Goal: Information Seeking & Learning: Learn about a topic

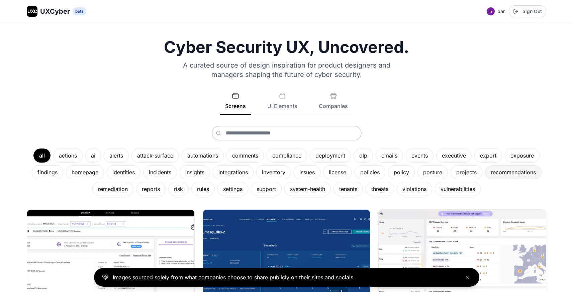
click at [516, 177] on div "recommendations" at bounding box center [513, 172] width 56 height 14
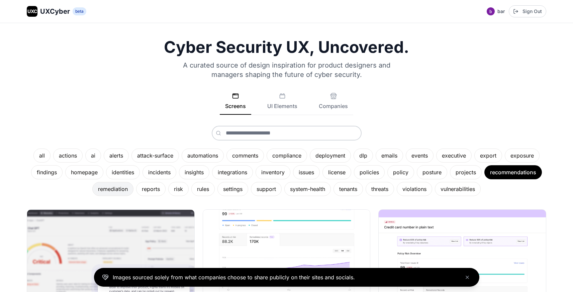
click at [120, 189] on div "remediation" at bounding box center [112, 189] width 41 height 14
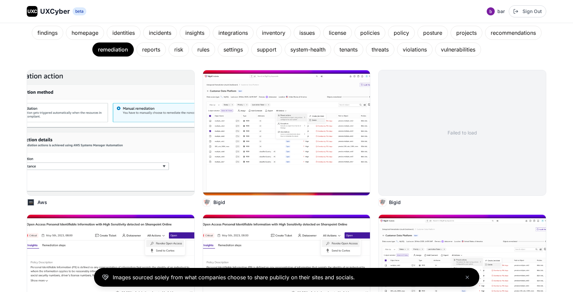
scroll to position [141, 0]
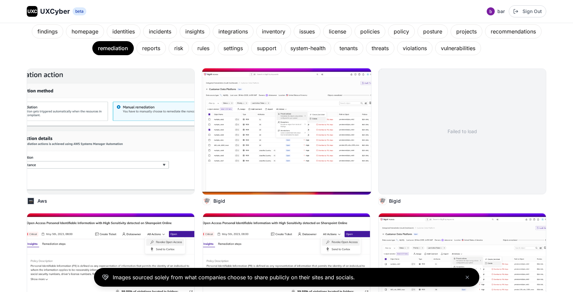
click at [290, 129] on img at bounding box center [286, 131] width 169 height 126
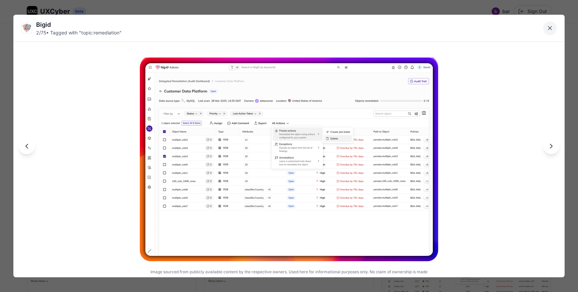
click at [551, 30] on icon "Close lightbox" at bounding box center [549, 28] width 7 height 7
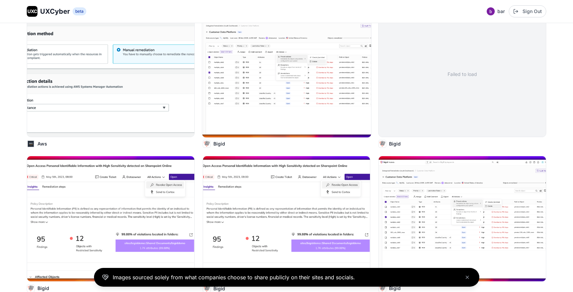
scroll to position [202, 0]
